Goal: Task Accomplishment & Management: Manage account settings

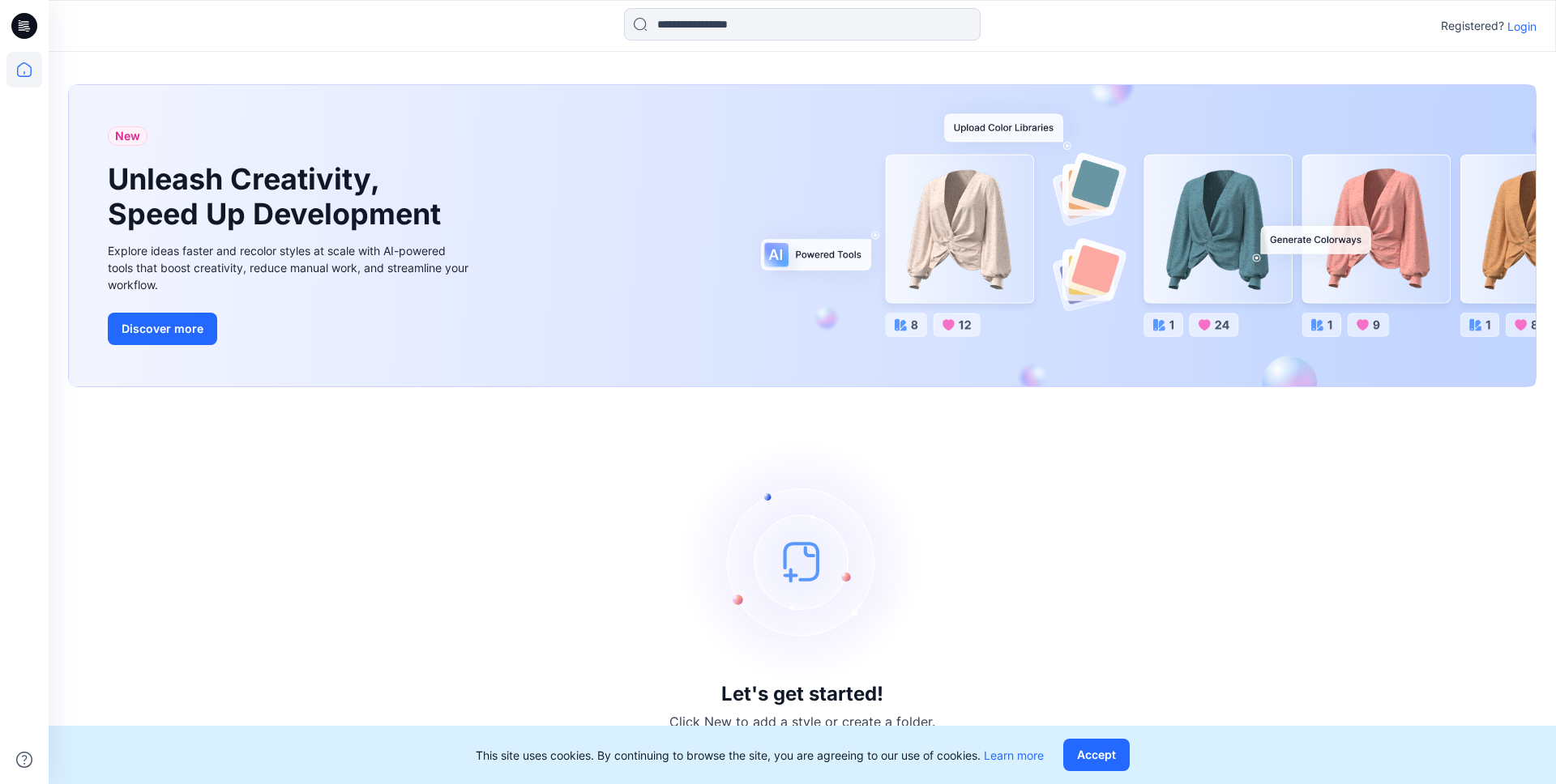
click at [1530, 26] on p "Login" at bounding box center [1521, 26] width 29 height 17
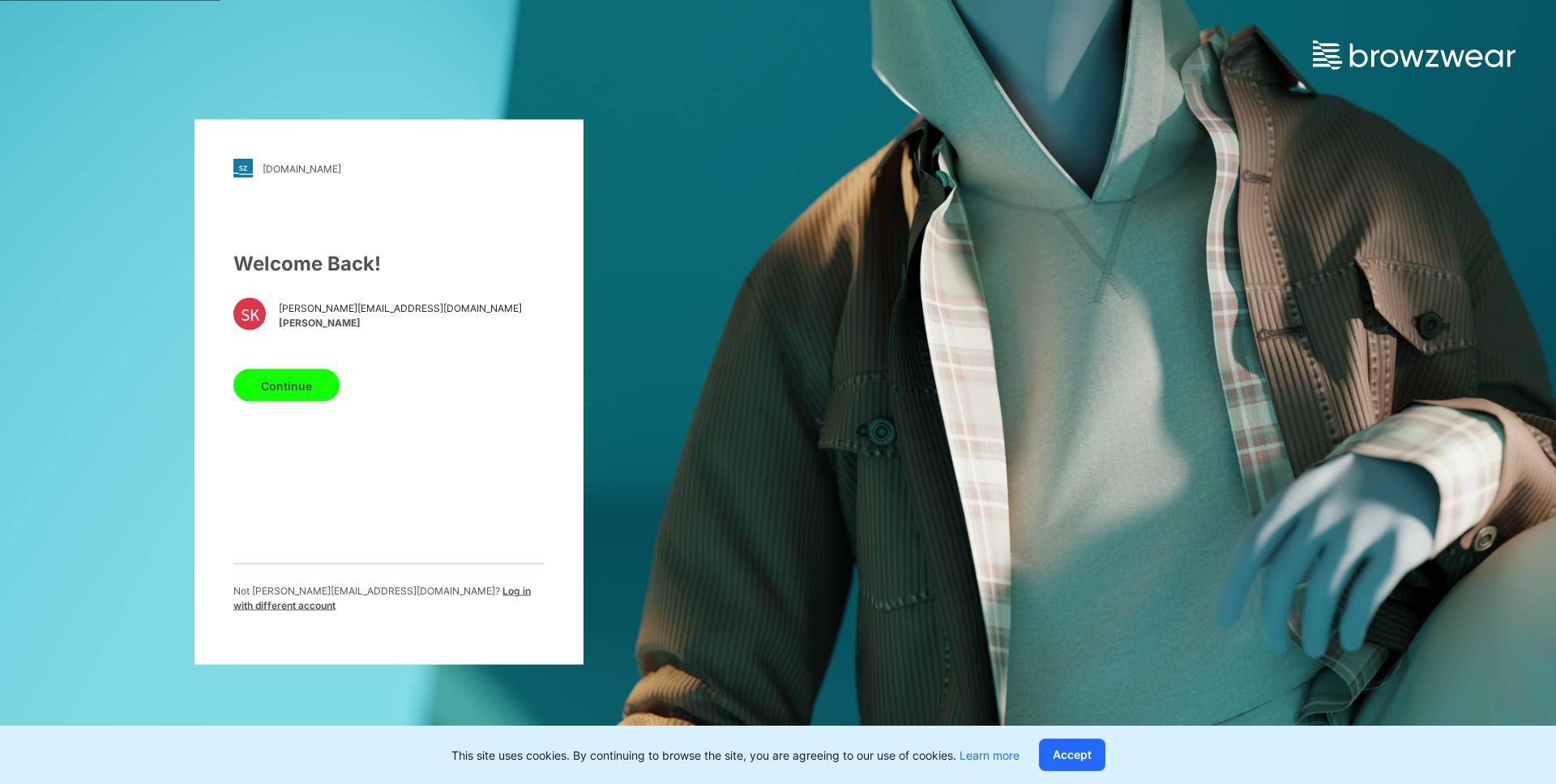
click at [305, 387] on button "Continue" at bounding box center [286, 385] width 106 height 32
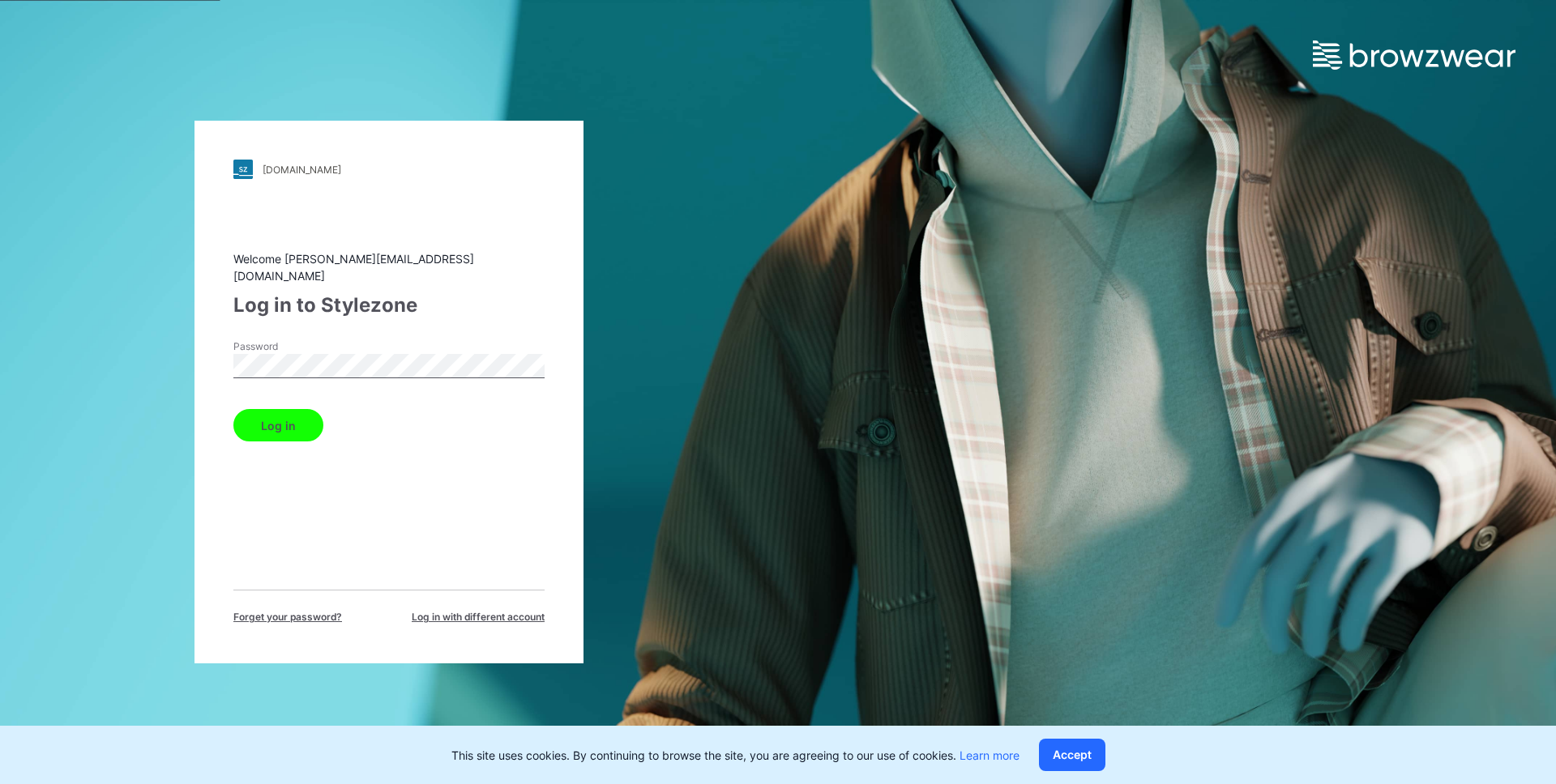
click at [302, 416] on button "Log in" at bounding box center [278, 425] width 90 height 32
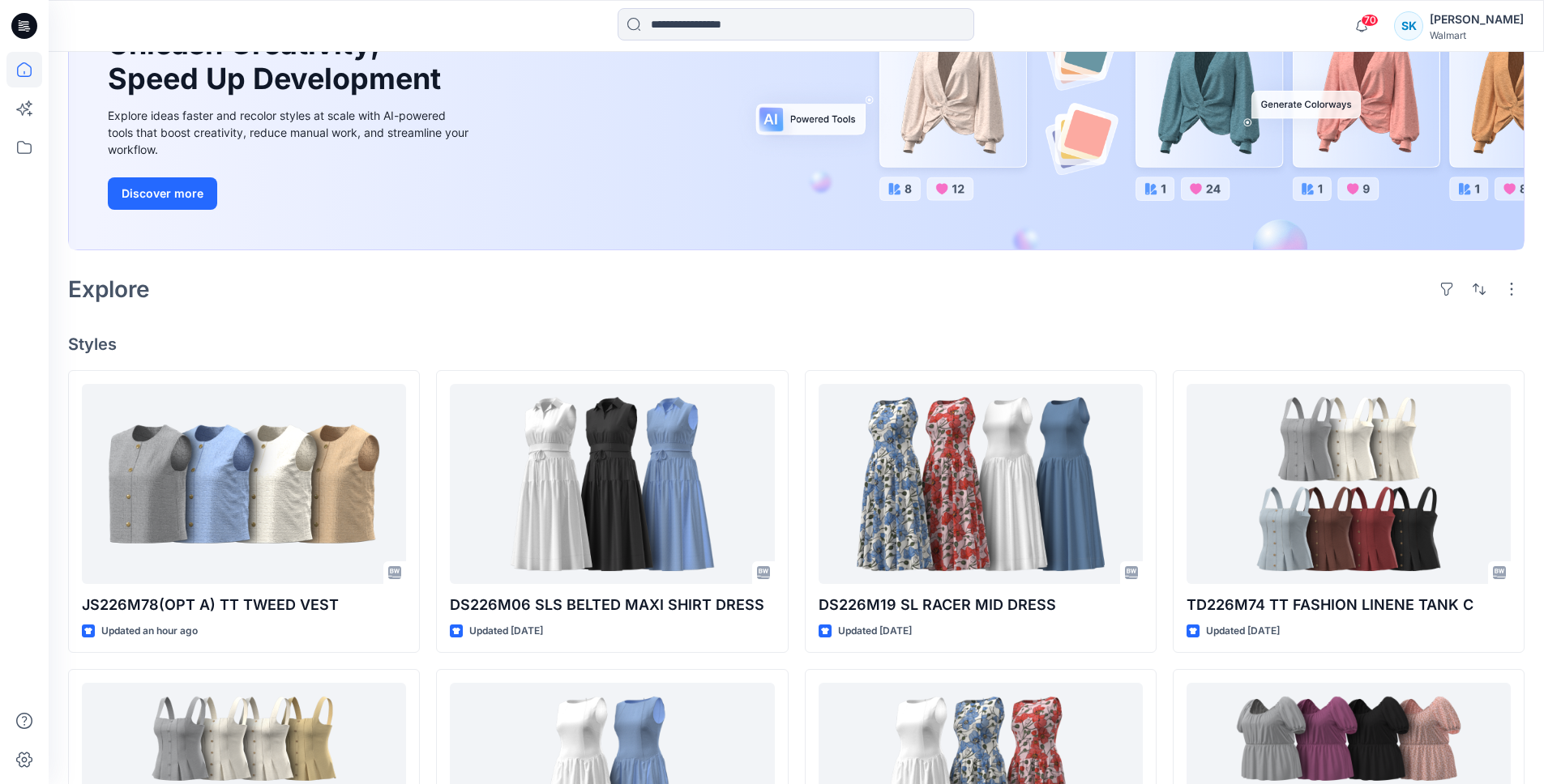
scroll to position [192, 0]
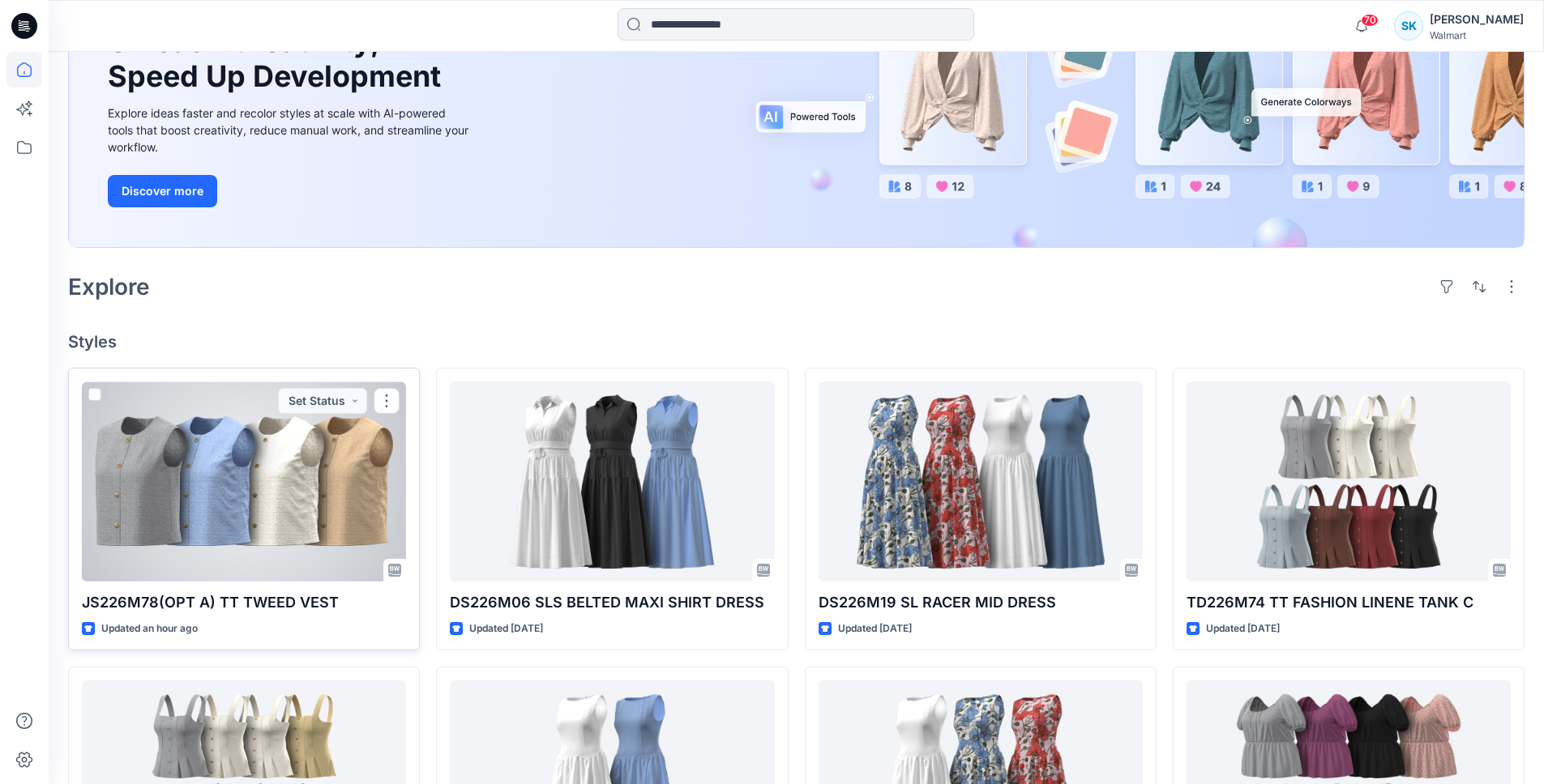
click at [343, 476] on div at bounding box center [244, 482] width 324 height 200
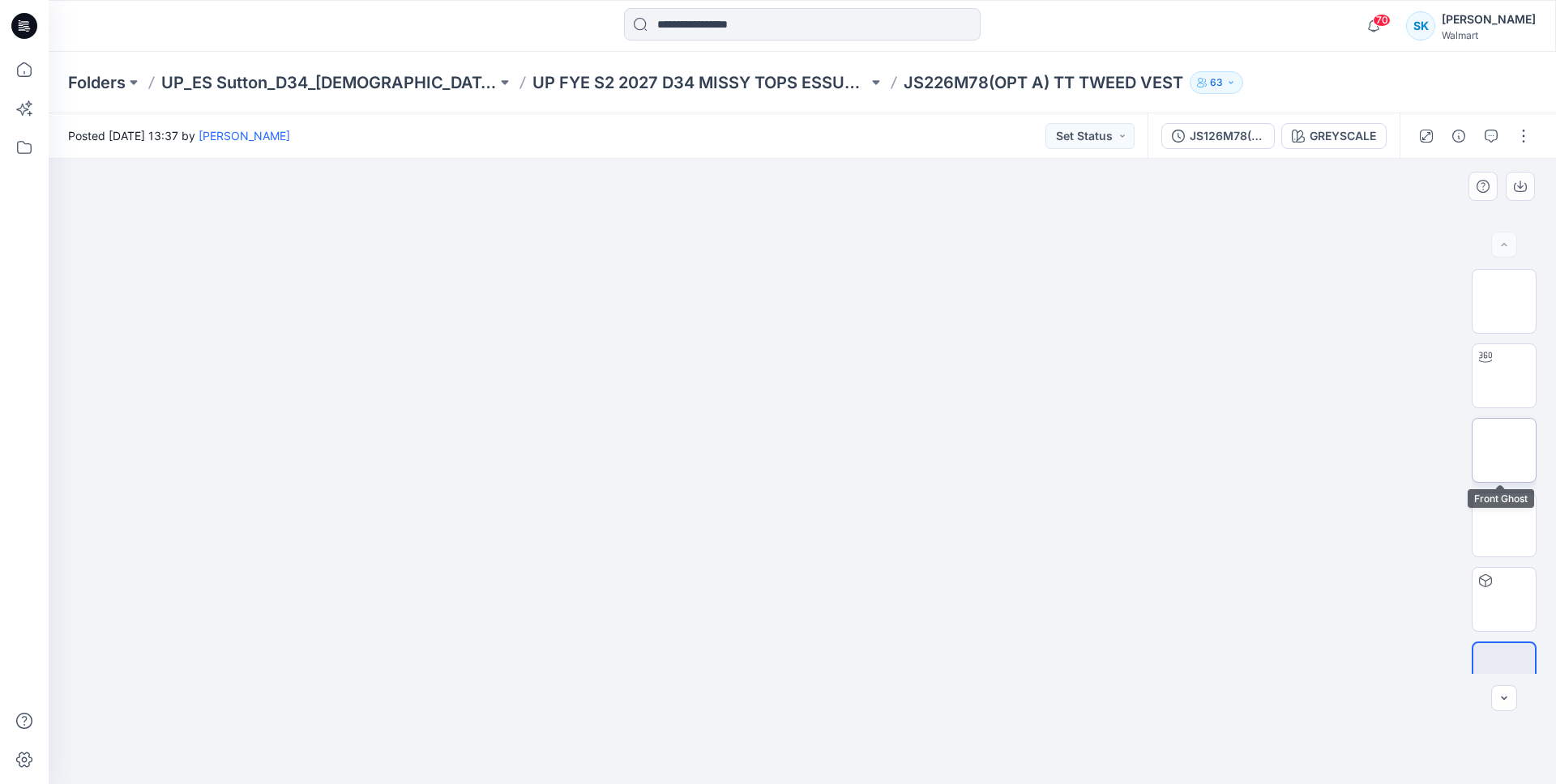
click at [1504, 450] on img at bounding box center [1504, 450] width 0 height 0
click at [1504, 525] on img at bounding box center [1504, 525] width 0 height 0
drag, startPoint x: 1512, startPoint y: 378, endPoint x: 1480, endPoint y: 336, distance: 53.2
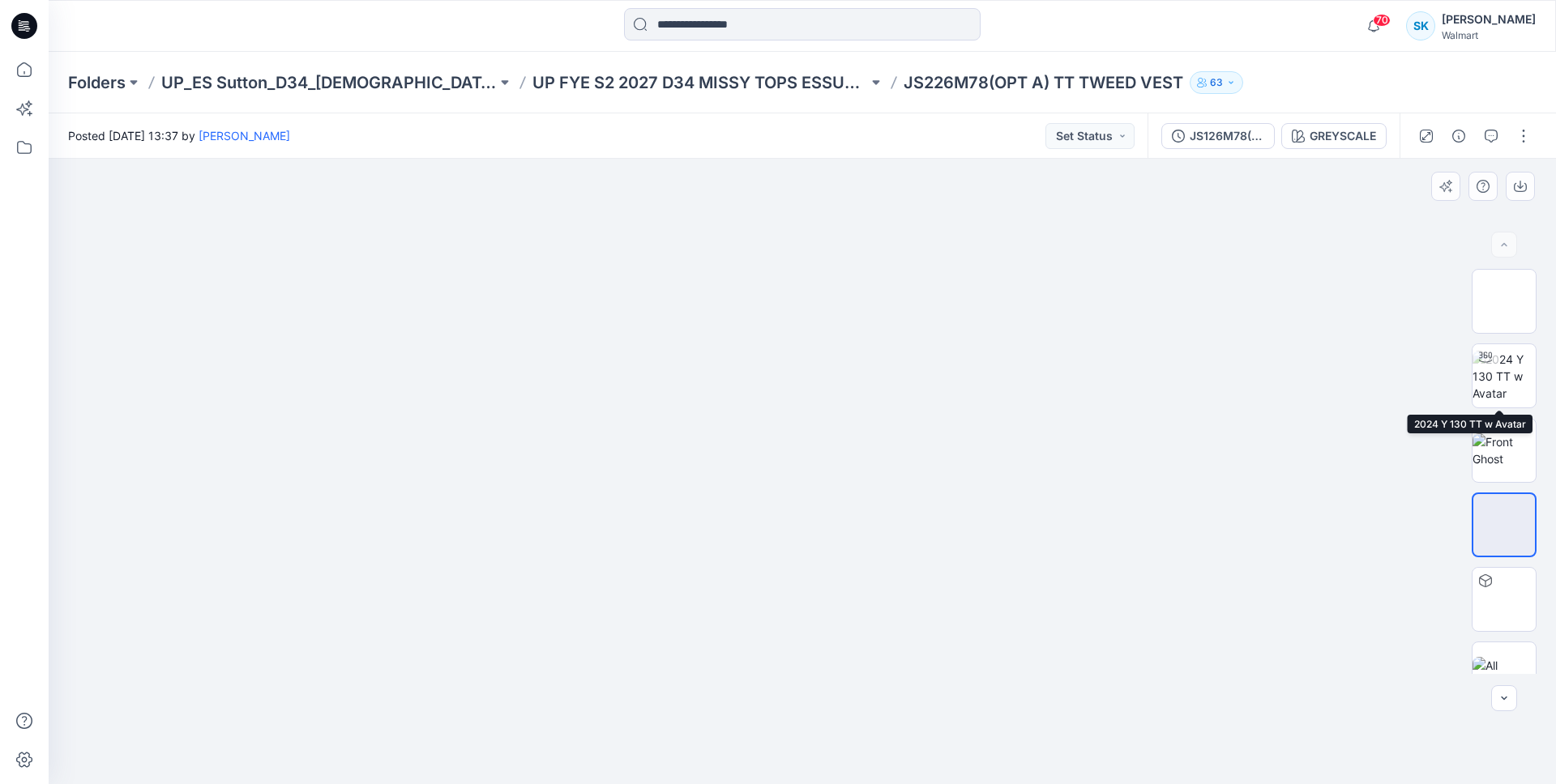
click at [1511, 379] on img at bounding box center [1503, 376] width 63 height 51
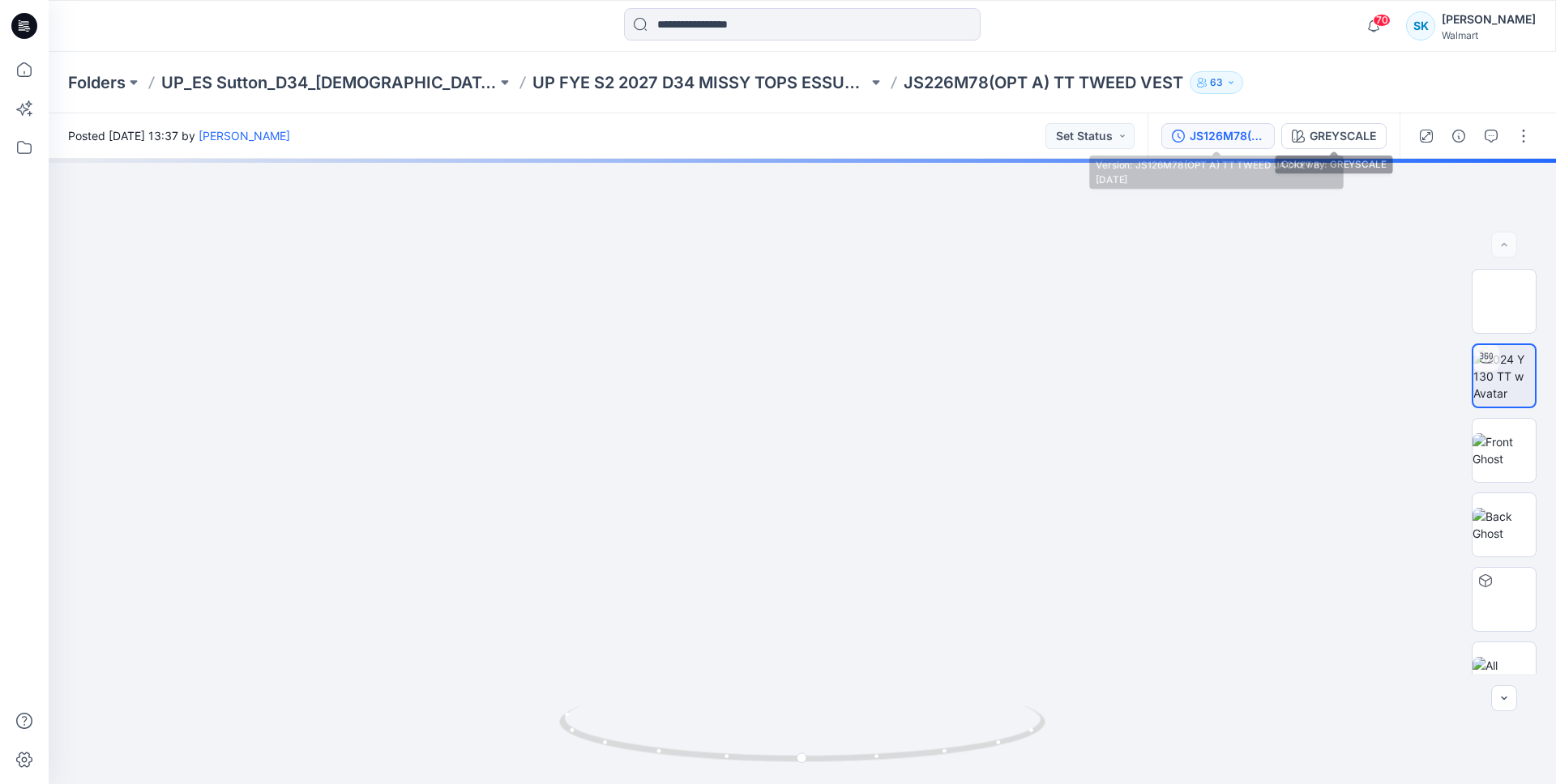
click at [1215, 139] on div "JS126M78(OPT A) TT TWEED JACKET B [DATE]" at bounding box center [1226, 136] width 75 height 18
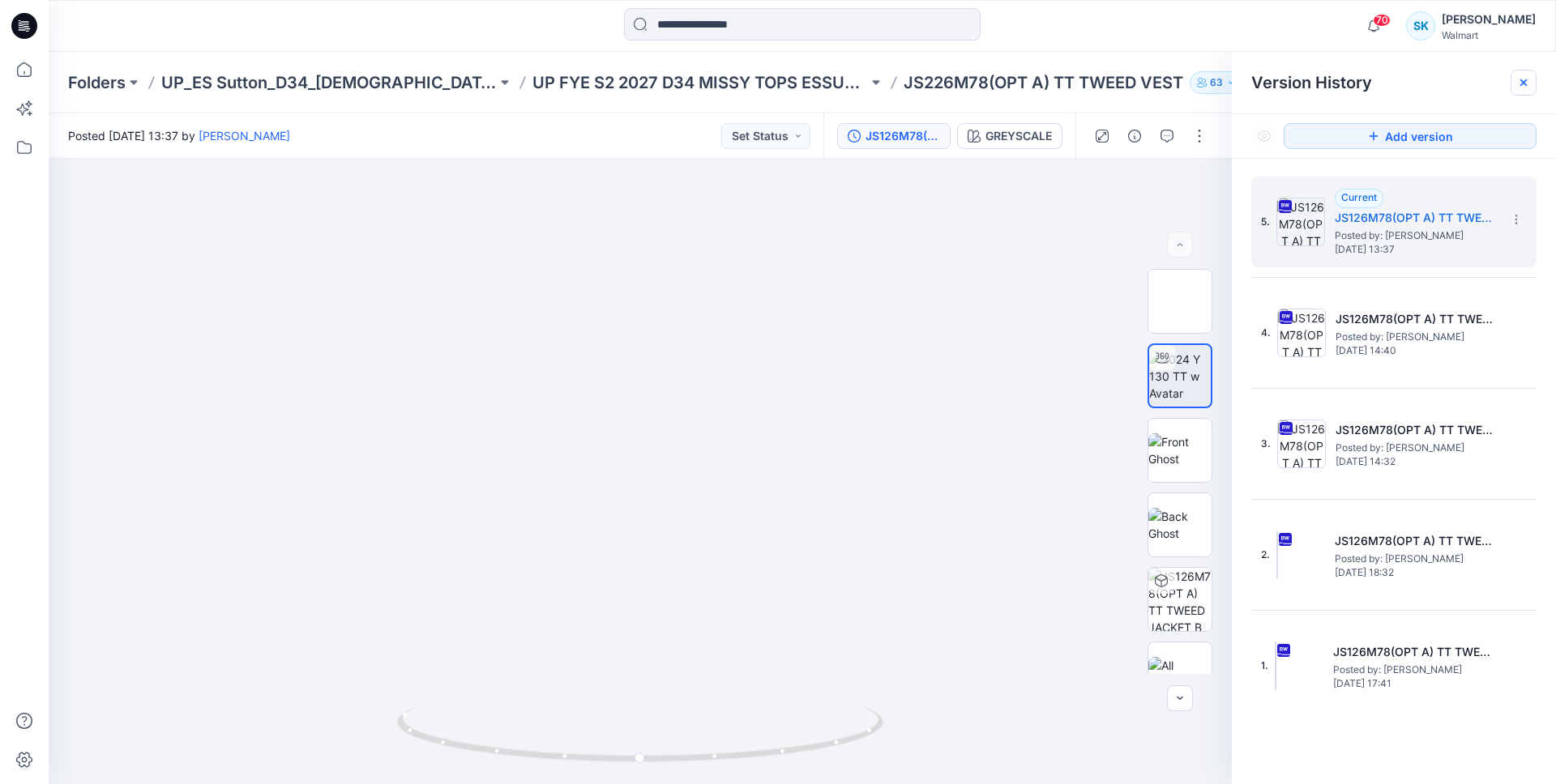
click at [1523, 81] on icon at bounding box center [1523, 82] width 6 height 6
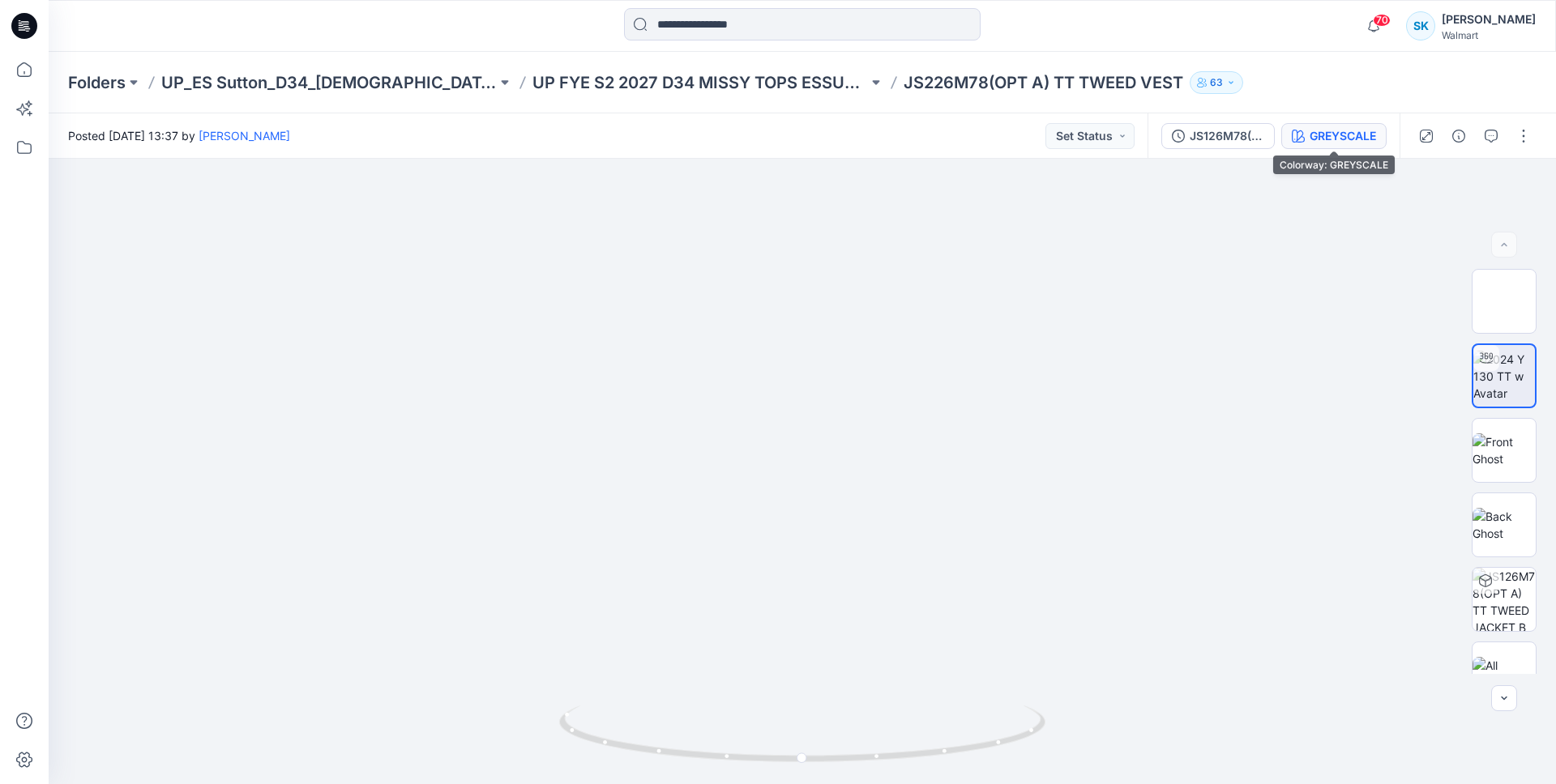
click at [1362, 135] on div "GREYSCALE" at bounding box center [1342, 136] width 66 height 18
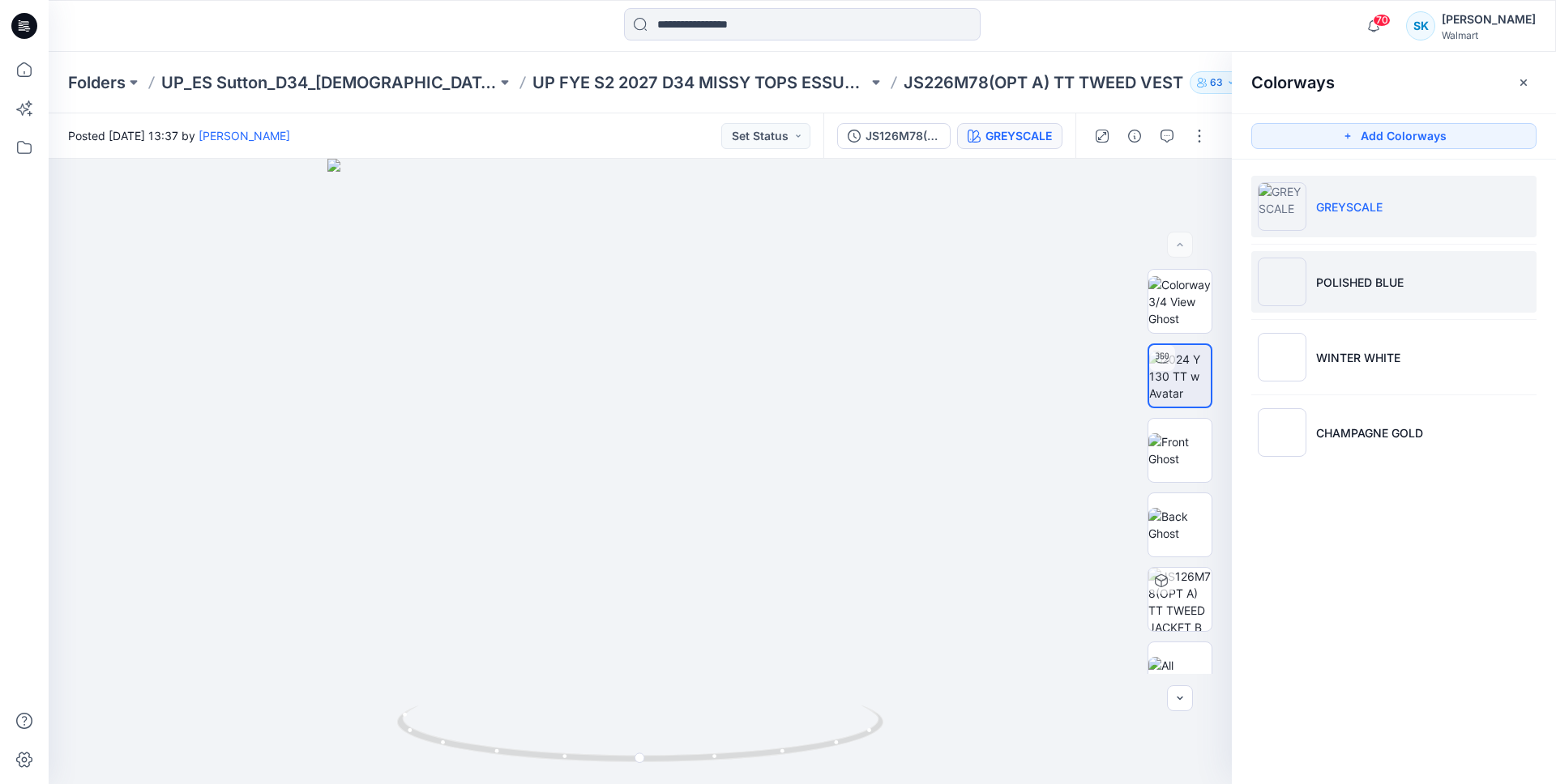
click at [1438, 271] on li "POLISHED BLUE" at bounding box center [1393, 282] width 285 height 62
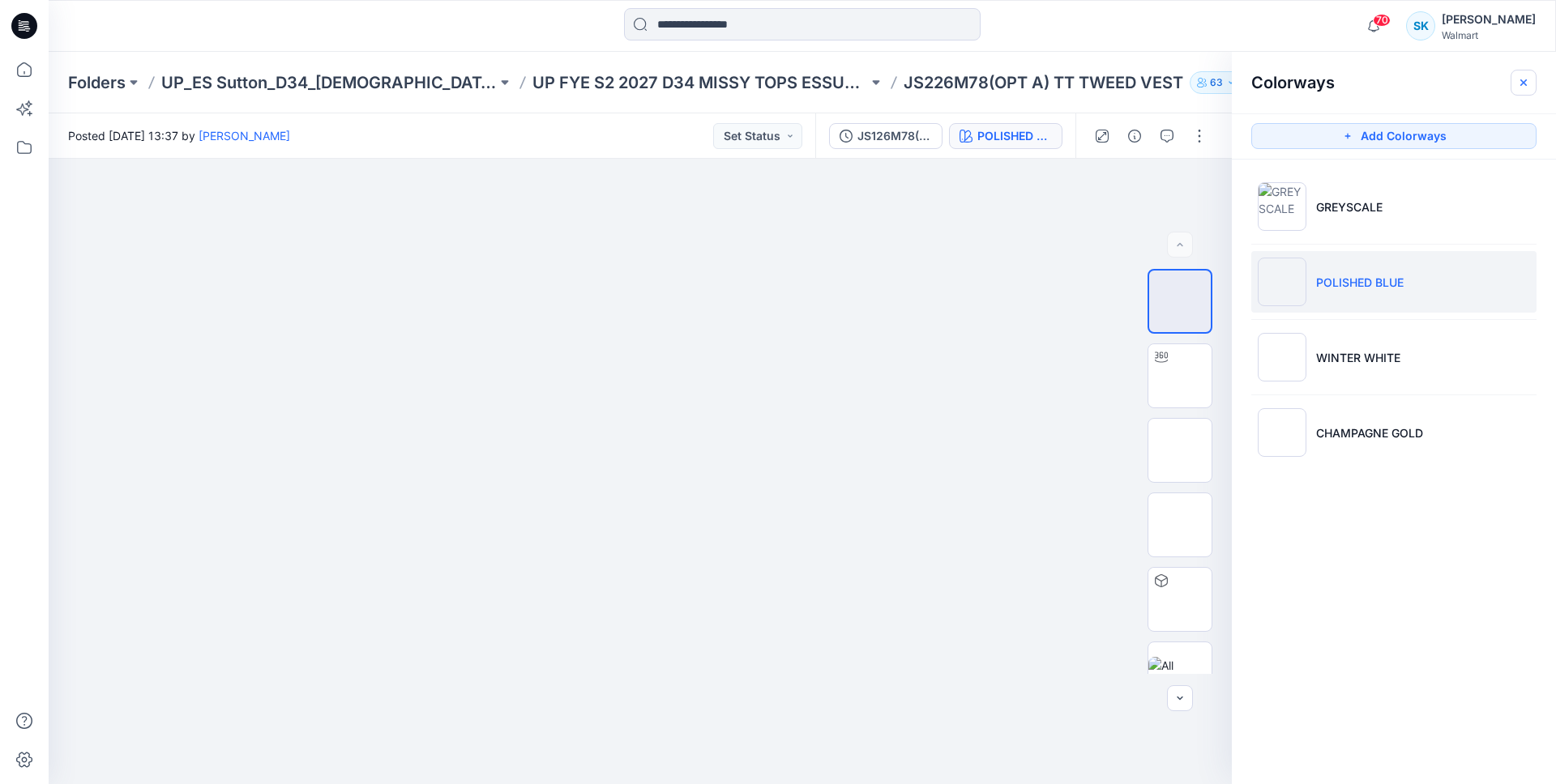
click at [1522, 83] on icon "button" at bounding box center [1523, 82] width 13 height 13
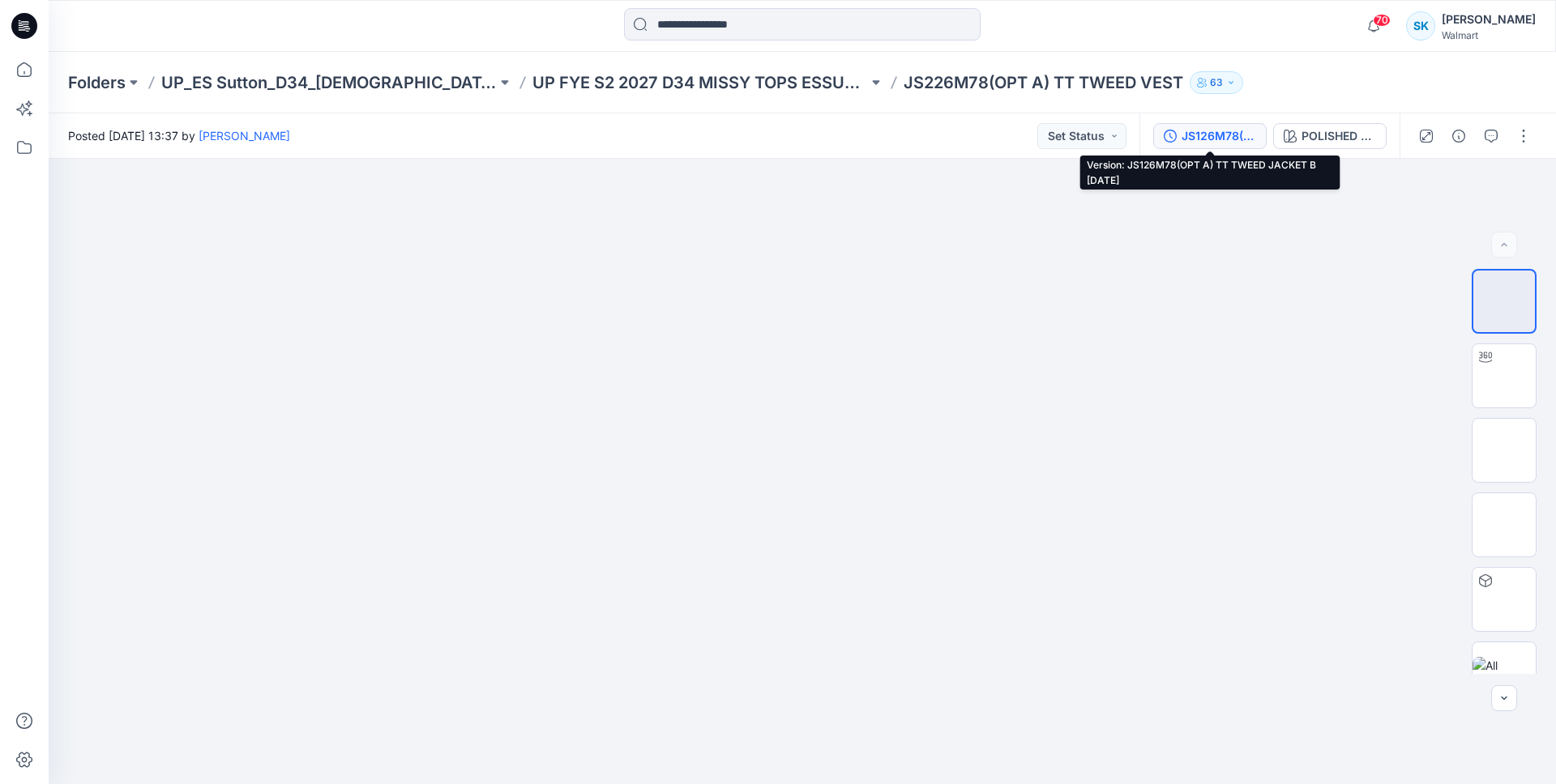
click at [1220, 137] on div "JS126M78(OPT A) TT TWEED JACKET B [DATE]" at bounding box center [1218, 136] width 75 height 18
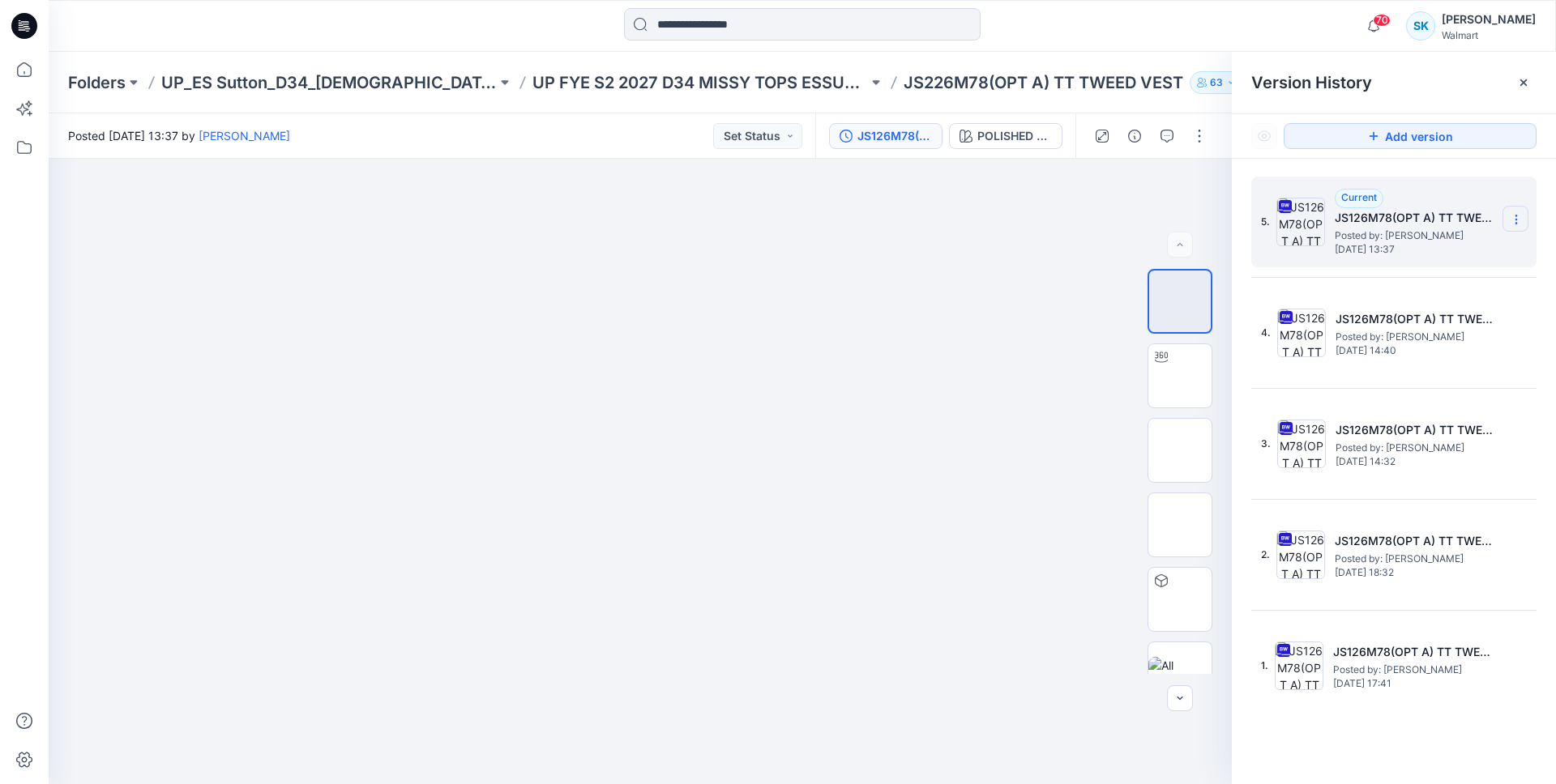
click at [1521, 218] on icon at bounding box center [1515, 219] width 13 height 13
click at [1420, 364] on span "Delete Version" at bounding box center [1403, 355] width 75 height 19
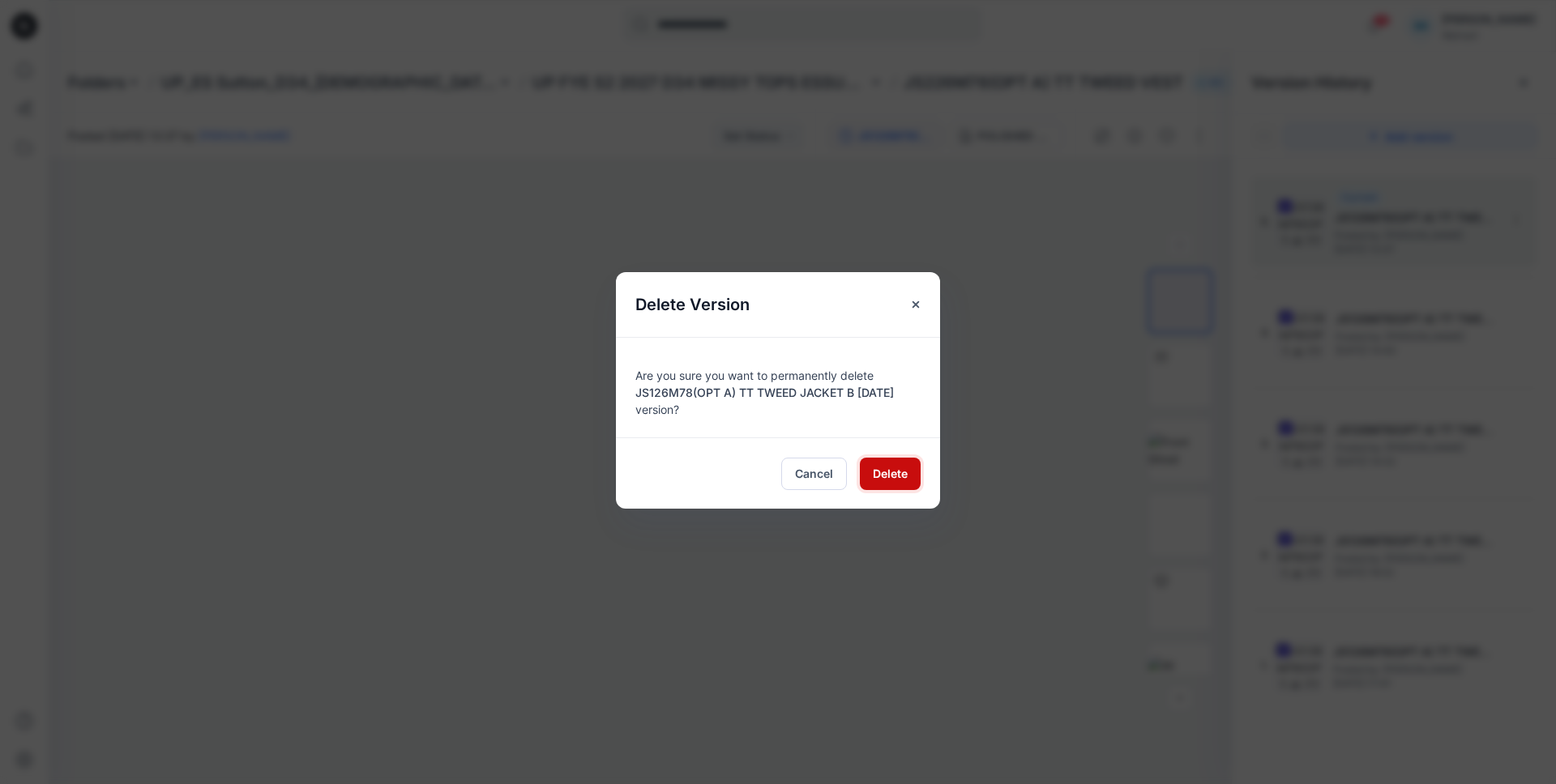
click at [894, 478] on span "Delete" at bounding box center [890, 473] width 35 height 17
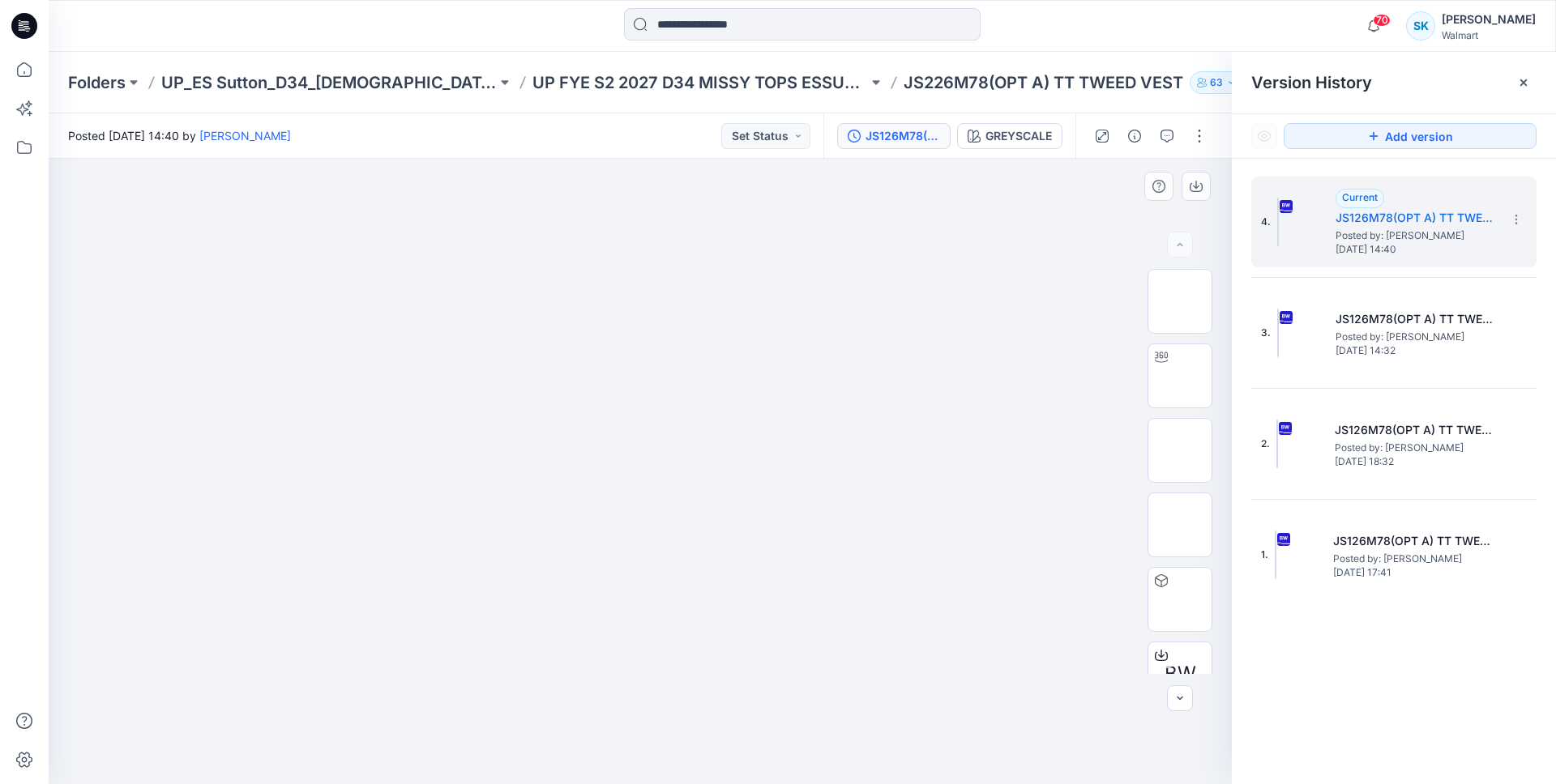
click at [1043, 189] on div at bounding box center [640, 472] width 1183 height 626
click at [1523, 83] on icon at bounding box center [1523, 82] width 6 height 6
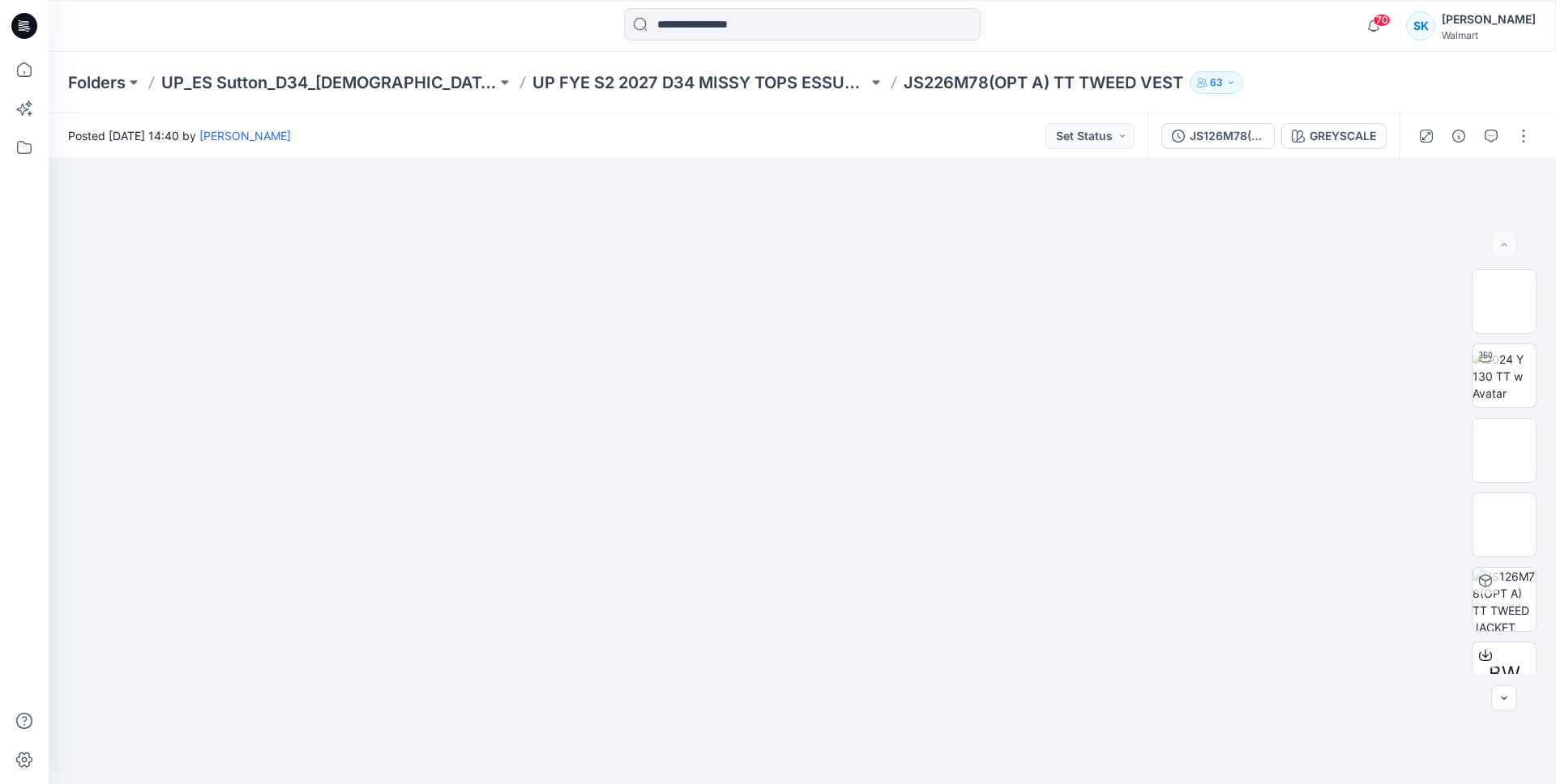
click at [1315, 58] on div "Folders UP_ES Sutton_D34_[DEMOGRAPHIC_DATA] Woven Tops UP FYE S2 2027 D34 MISSY…" at bounding box center [802, 83] width 1507 height 62
